Goal: Find specific page/section: Find specific page/section

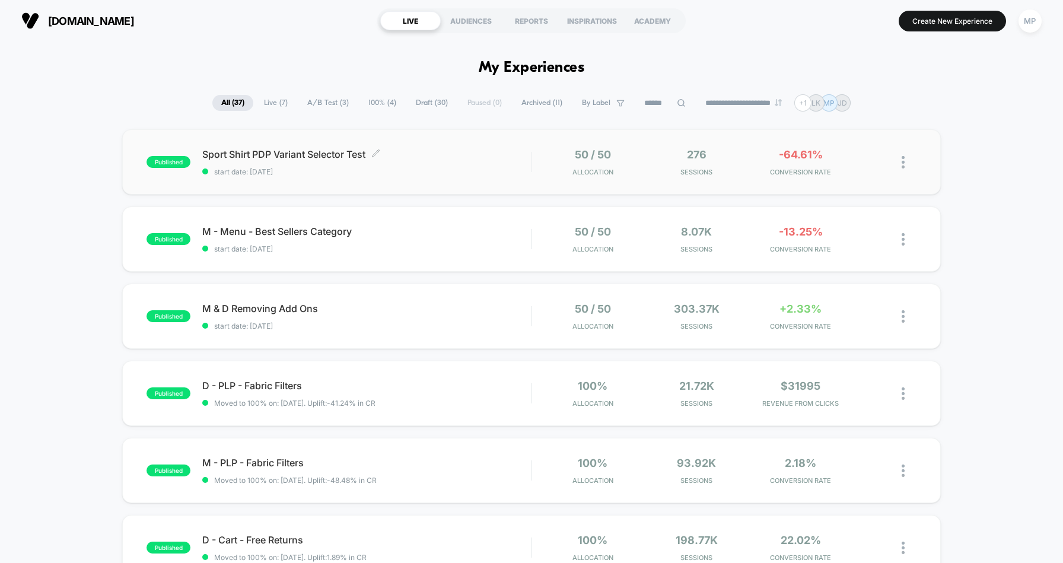
click at [467, 158] on span "Sport Shirt PDP Variant Selector Test Click to edit experience details" at bounding box center [366, 154] width 328 height 12
